Goal: Task Accomplishment & Management: Use online tool/utility

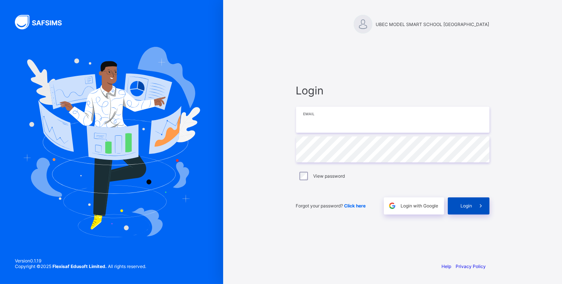
type input "**********"
click at [468, 205] on span "Login" at bounding box center [467, 206] width 12 height 6
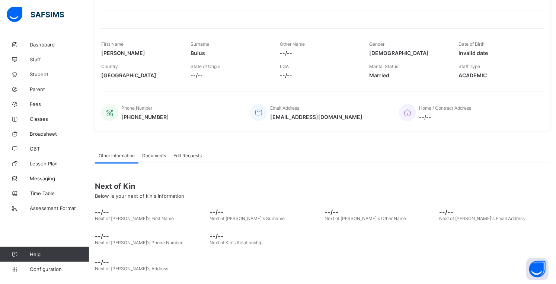
scroll to position [85, 0]
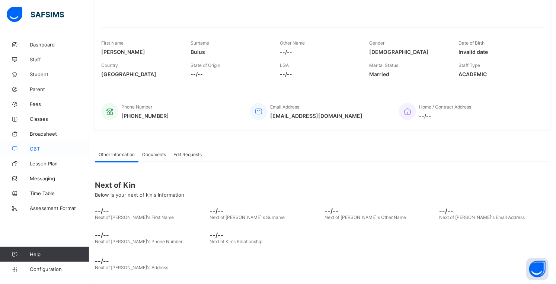
click at [20, 155] on link "CBT" at bounding box center [44, 148] width 89 height 15
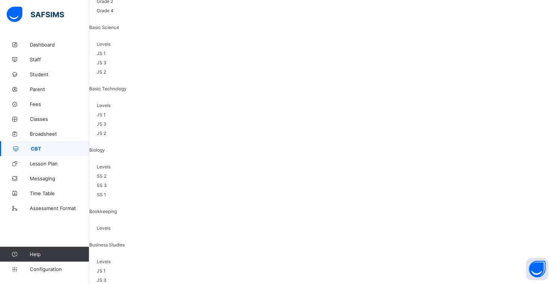
scroll to position [639, 0]
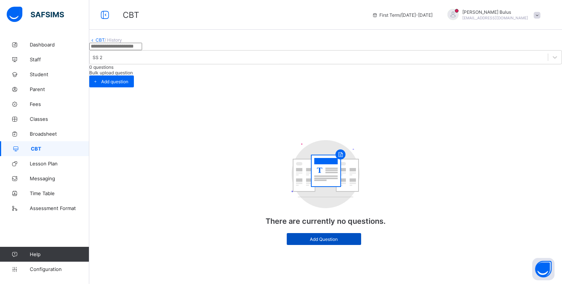
click at [325, 237] on span "Add Question" at bounding box center [324, 240] width 63 height 6
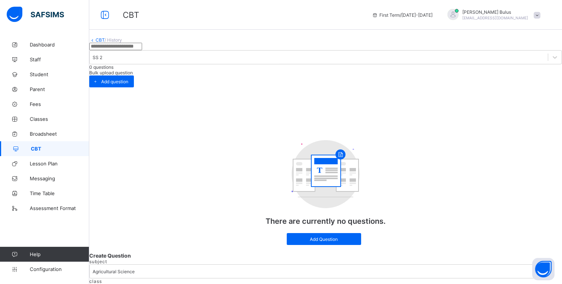
click at [548, 260] on div "×" at bounding box center [551, 266] width 7 height 13
